Goal: Submit feedback/report problem: Submit feedback/report problem

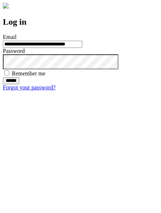
click at [19, 84] on input "******" at bounding box center [11, 80] width 16 height 7
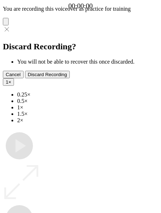
type input "**********"
